Goal: Find contact information: Find contact information

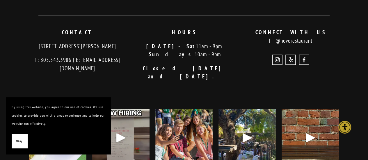
scroll to position [1076, 0]
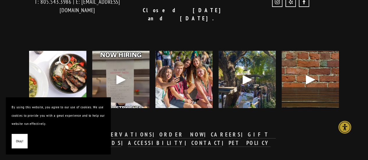
click at [59, 83] on img at bounding box center [58, 79] width 72 height 57
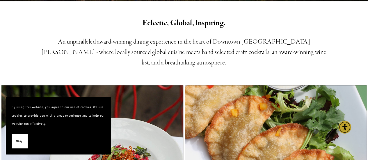
scroll to position [0, 0]
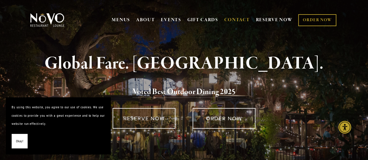
click at [227, 19] on link "CONTACT" at bounding box center [237, 20] width 26 height 11
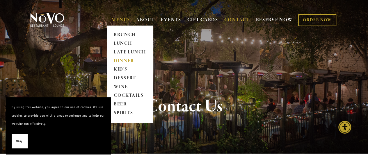
click at [123, 60] on link "DINNER" at bounding box center [130, 61] width 36 height 9
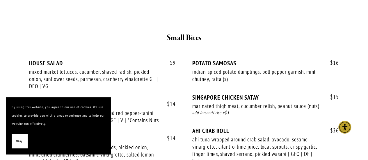
scroll to position [233, 0]
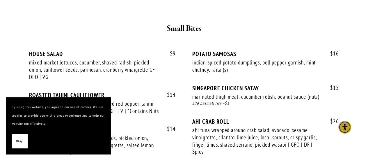
click at [17, 147] on button "Okay!" at bounding box center [20, 141] width 16 height 15
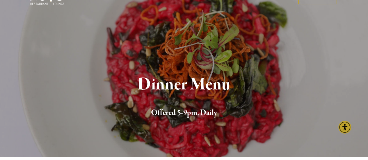
scroll to position [0, 0]
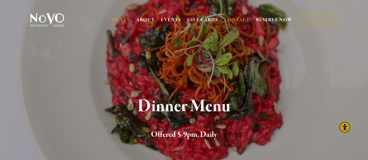
click at [232, 20] on link "CONTACT" at bounding box center [237, 20] width 26 height 11
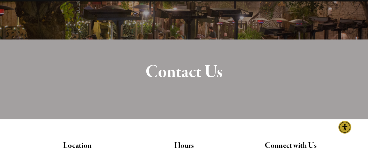
scroll to position [116, 0]
